Goal: Task Accomplishment & Management: Manage account settings

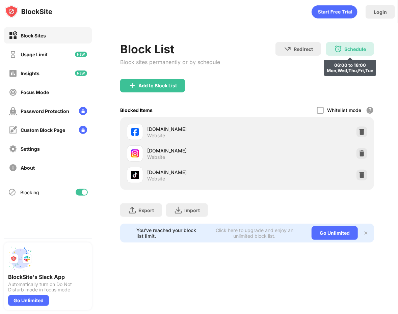
click at [344, 52] on div "Schedule 06:00 to 18:00 Mon,Wed,Thu,Fri,Tue" at bounding box center [350, 48] width 48 height 13
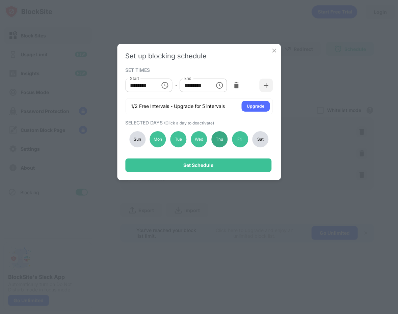
click at [226, 140] on div "Thu" at bounding box center [219, 139] width 16 height 16
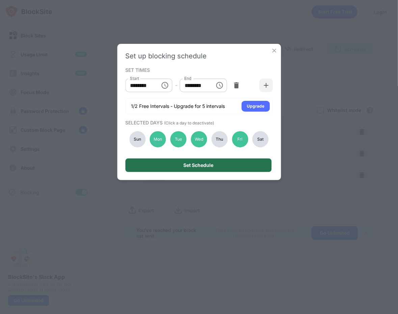
click at [215, 161] on div "Set Schedule" at bounding box center [198, 165] width 146 height 13
